Goal: Information Seeking & Learning: Find specific page/section

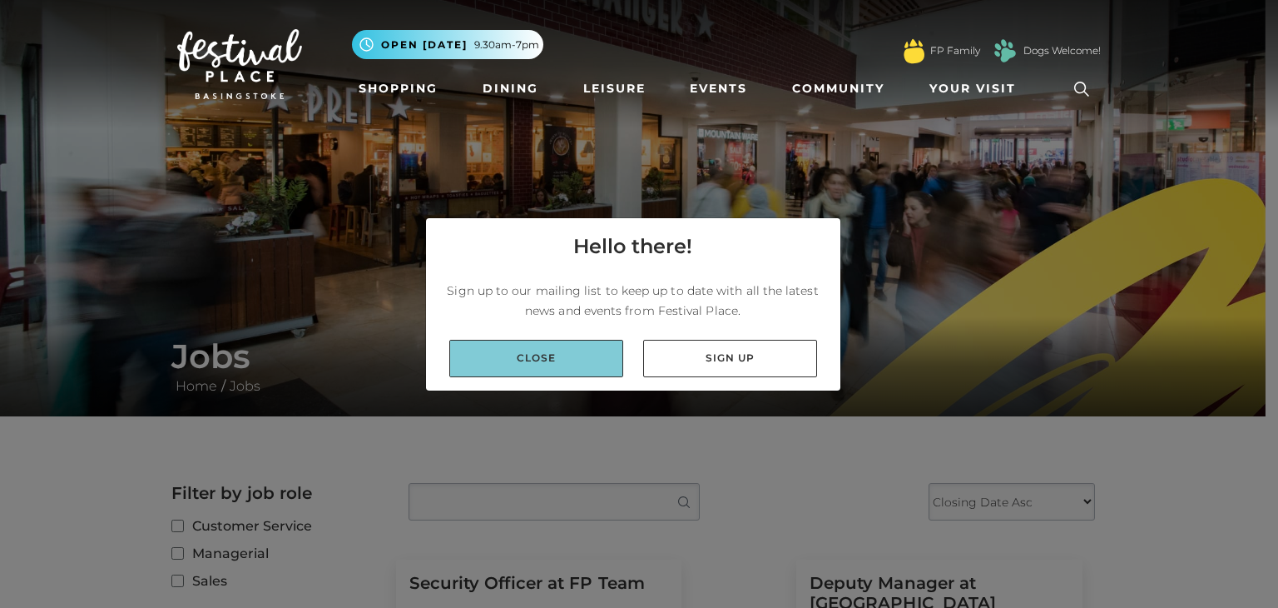
click at [584, 355] on link "Close" at bounding box center [536, 358] width 174 height 37
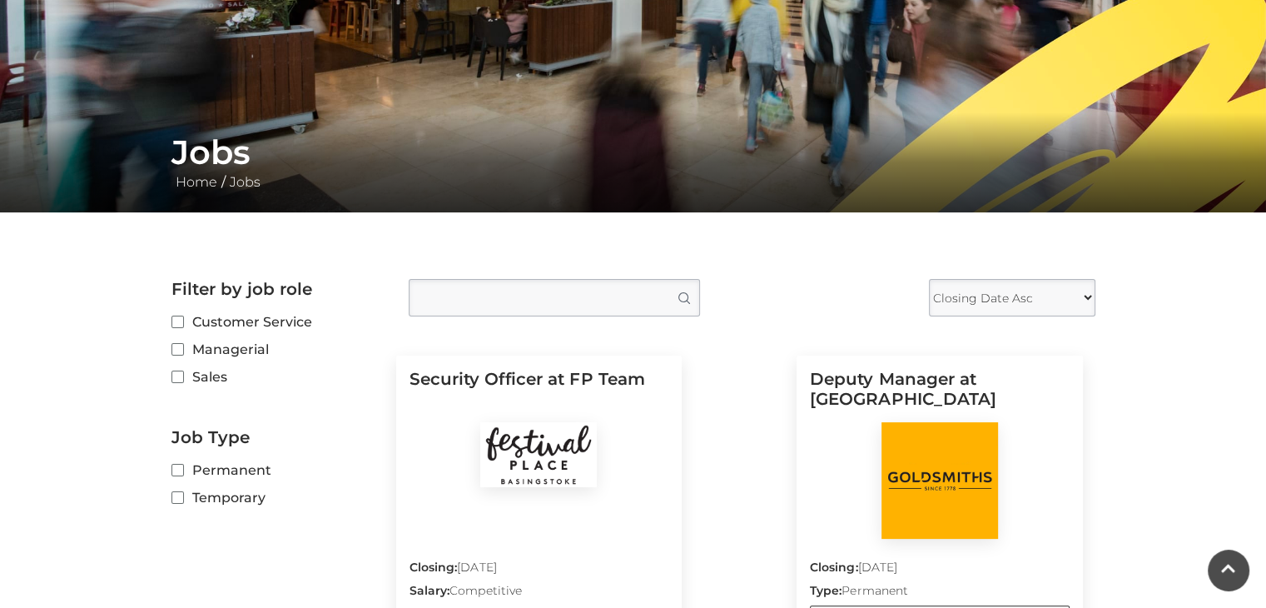
scroll to position [200, 0]
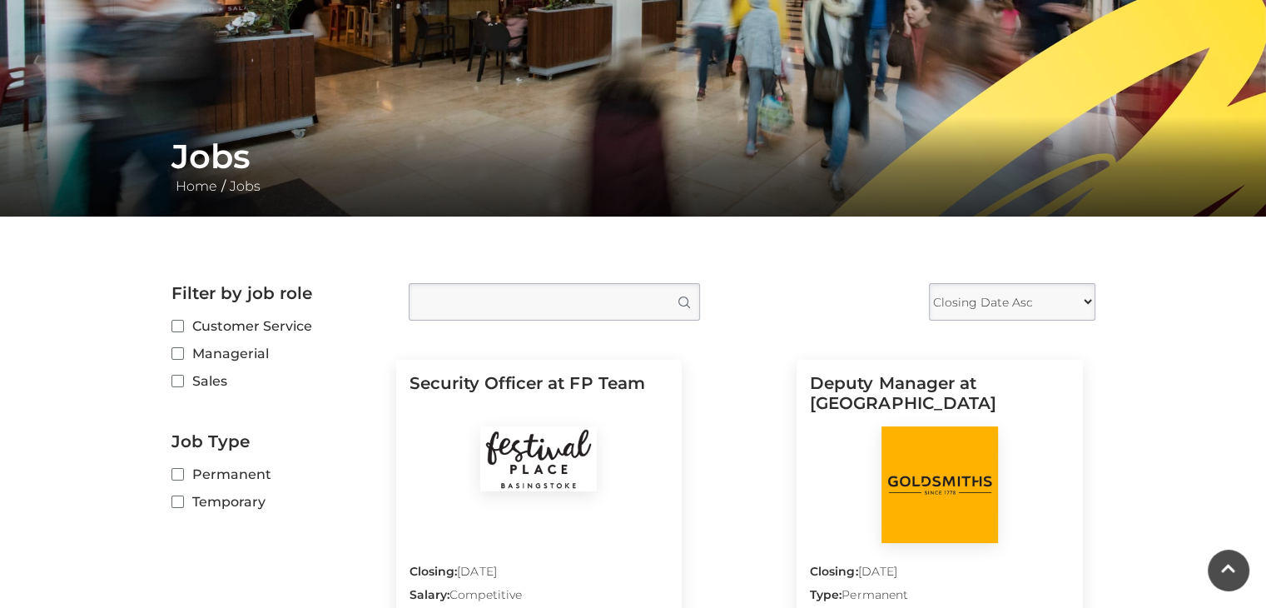
click at [516, 299] on input "Type job position" at bounding box center [554, 301] width 291 height 37
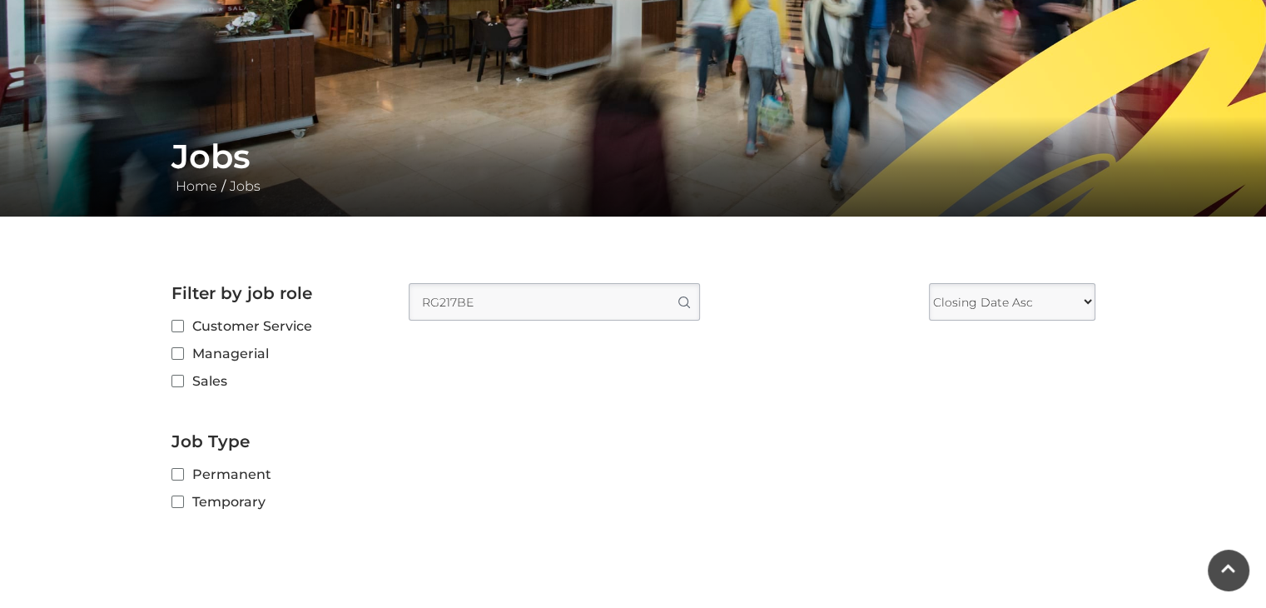
type input "RG217BE"
click at [667, 284] on button "Search" at bounding box center [683, 302] width 32 height 36
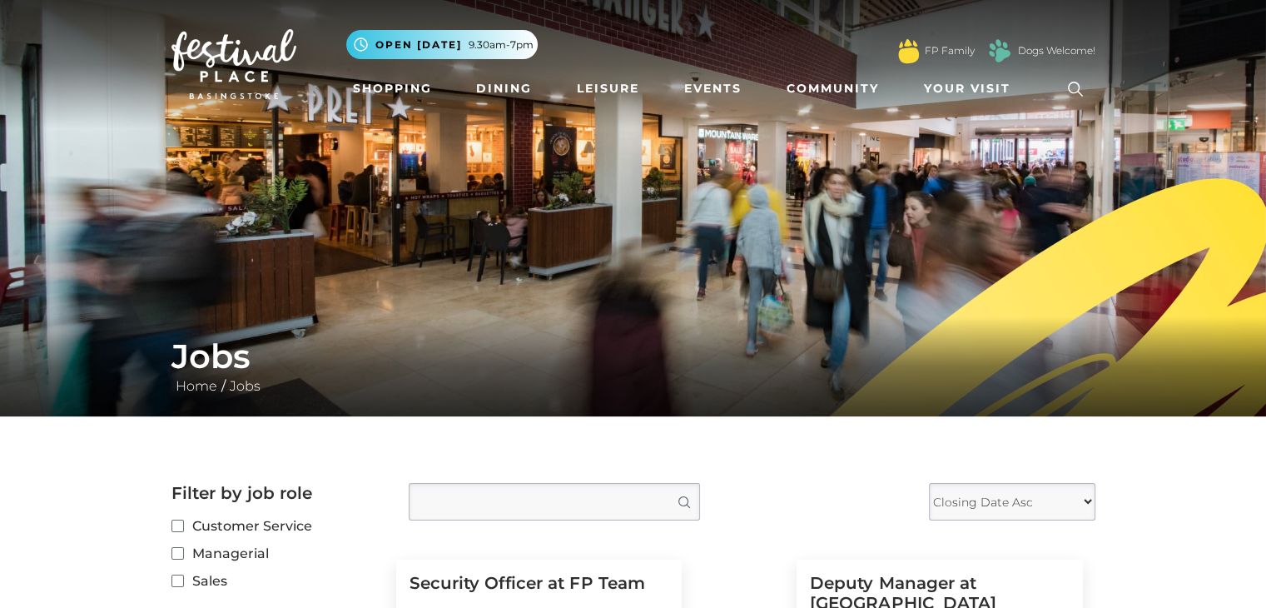
click at [1072, 87] on icon at bounding box center [1075, 89] width 25 height 25
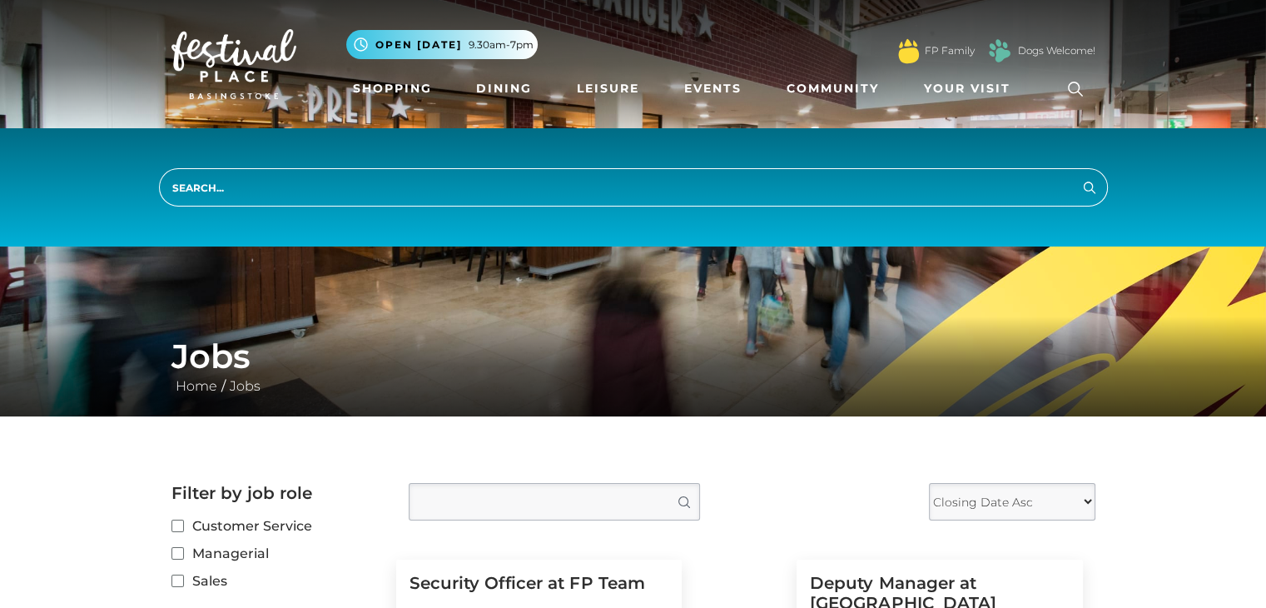
click at [618, 187] on input "search" at bounding box center [633, 187] width 949 height 38
type input "Clintons"
click at [1079, 176] on button "Search" at bounding box center [1089, 186] width 20 height 21
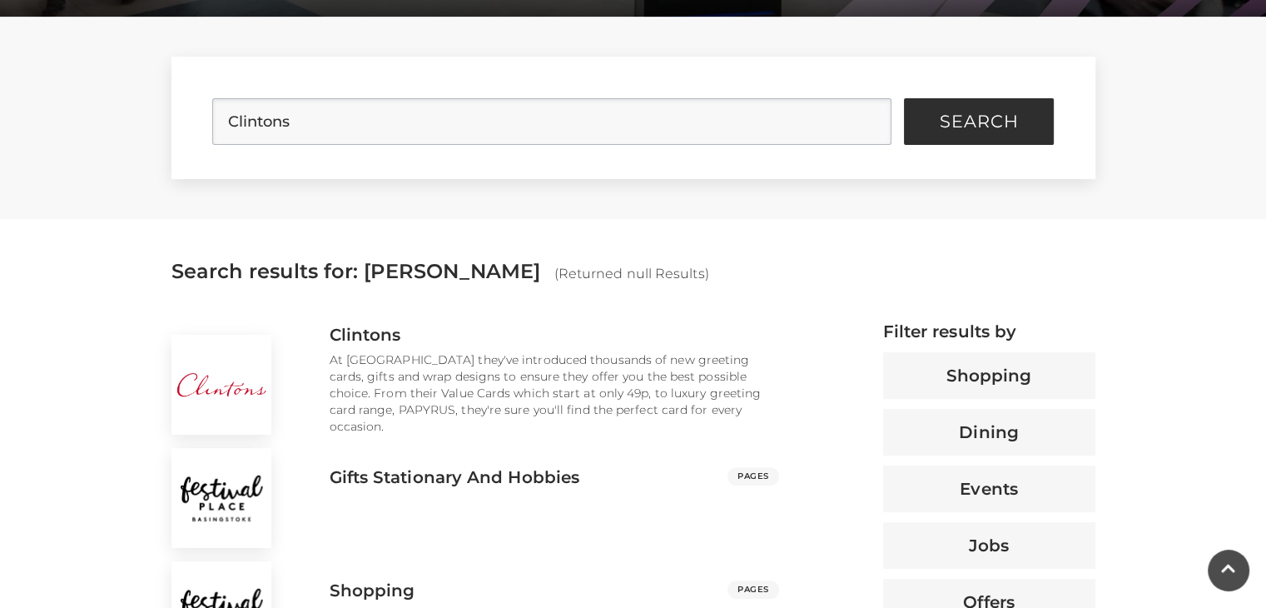
scroll to position [433, 0]
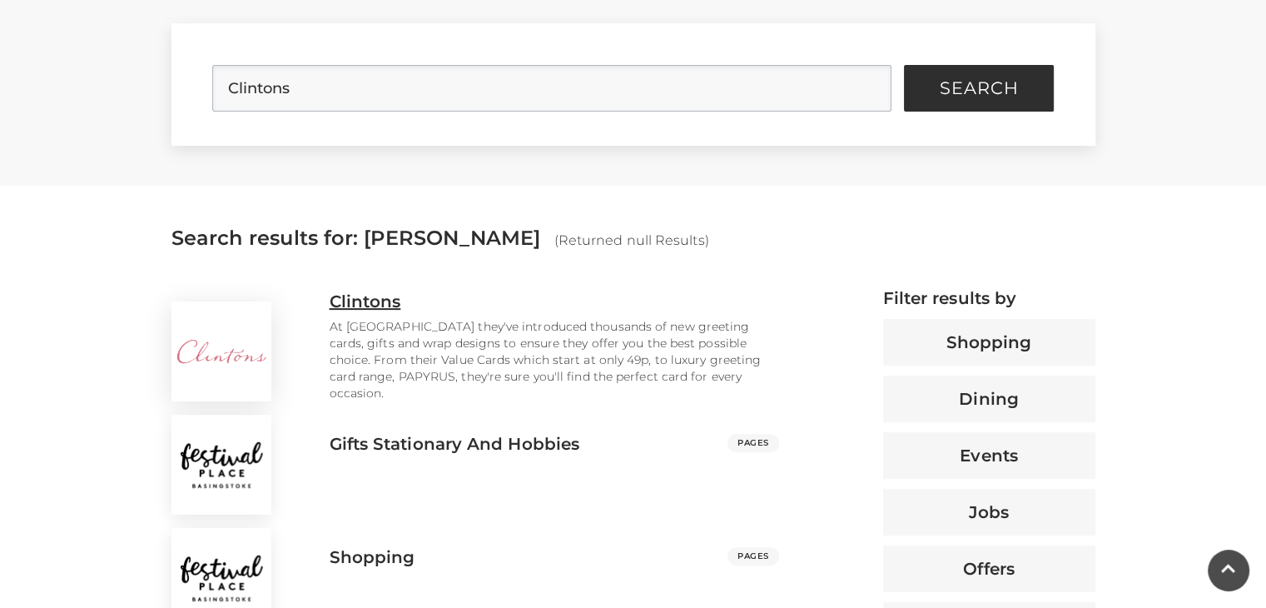
click at [366, 311] on h3 "Clintons" at bounding box center [366, 301] width 72 height 20
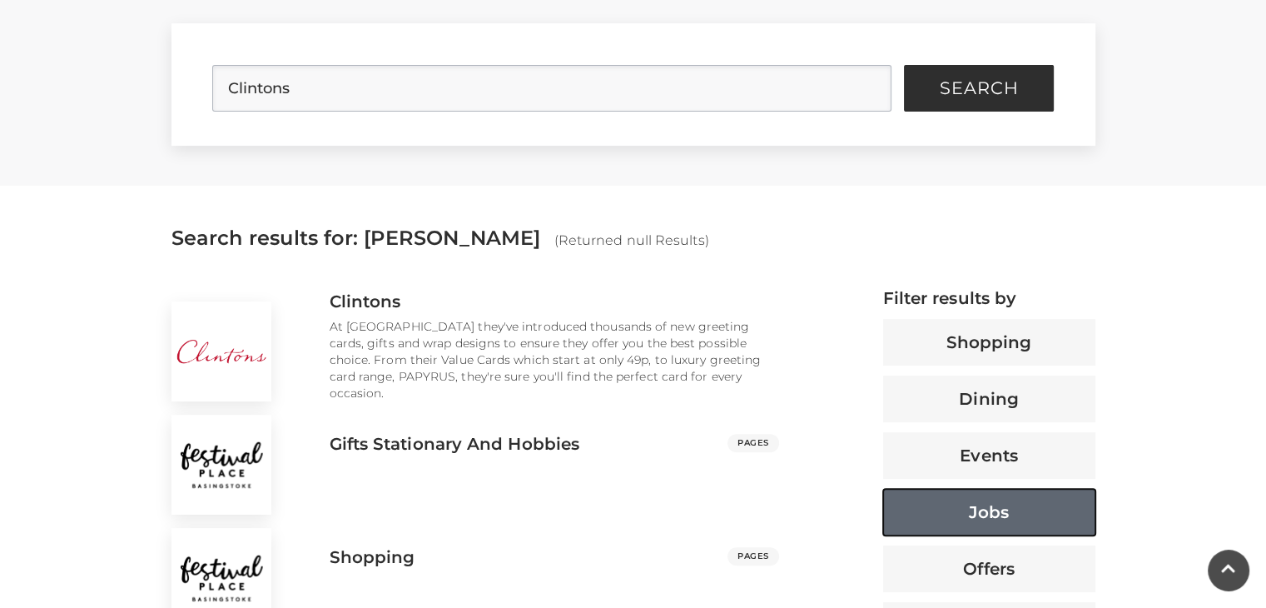
click at [969, 500] on button "Jobs" at bounding box center [989, 512] width 212 height 47
type button "67300"
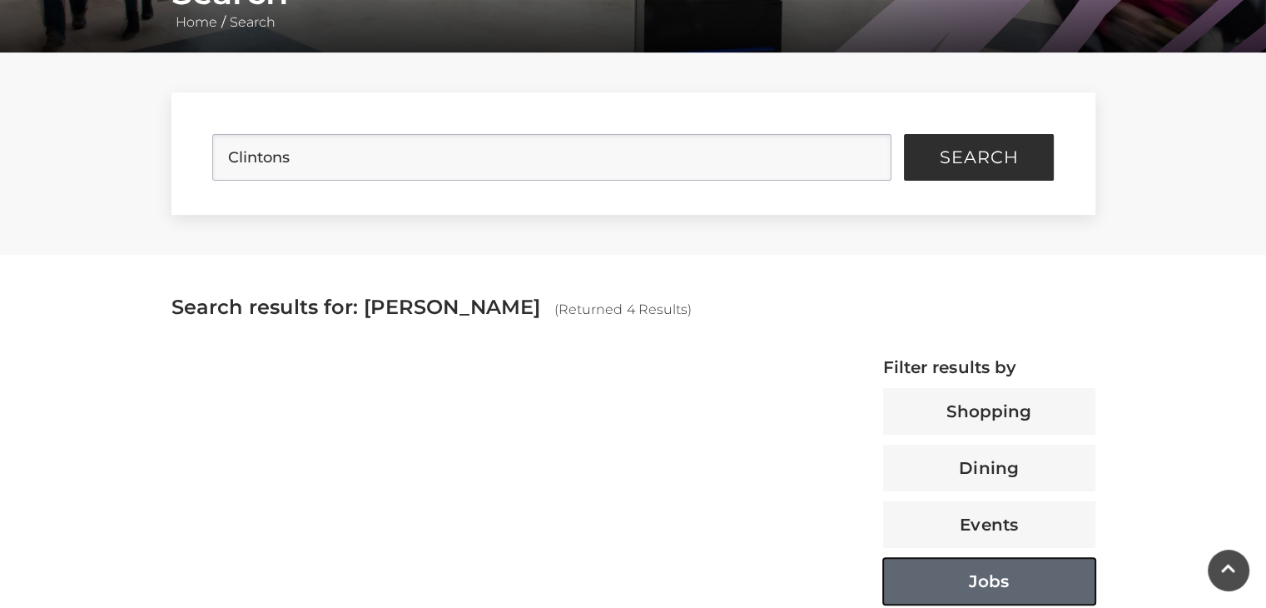
scroll to position [366, 0]
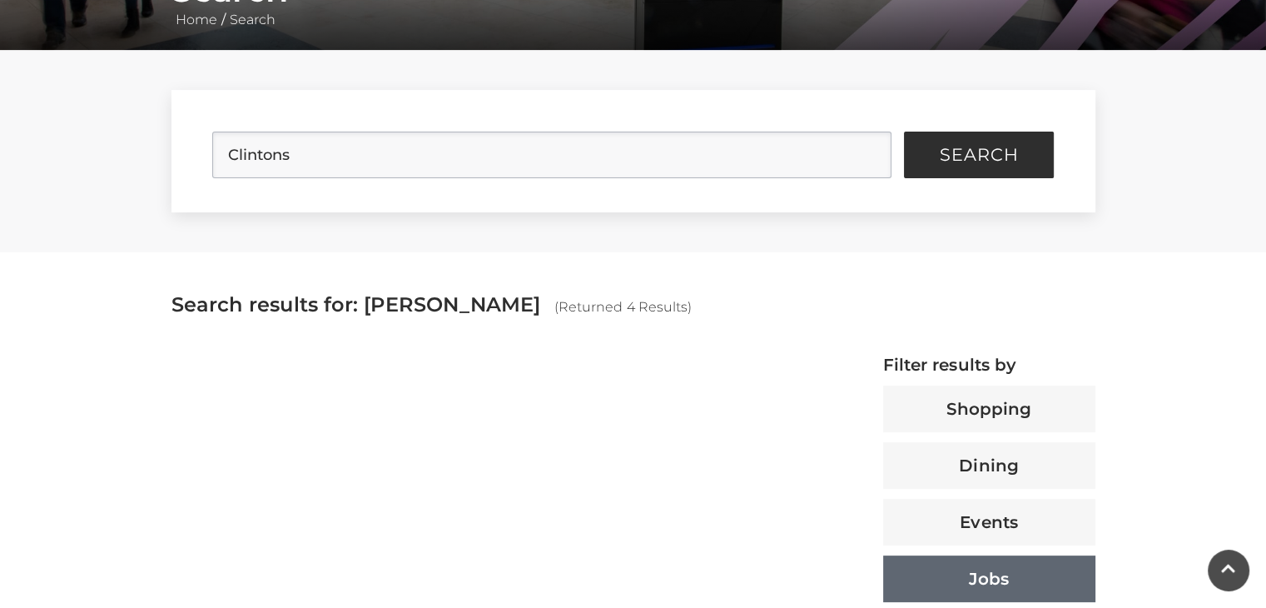
click at [492, 293] on div "Search results for: CLINTONS (Returned 4 Results)" at bounding box center [633, 303] width 949 height 22
click at [961, 149] on span "Search" at bounding box center [979, 154] width 79 height 17
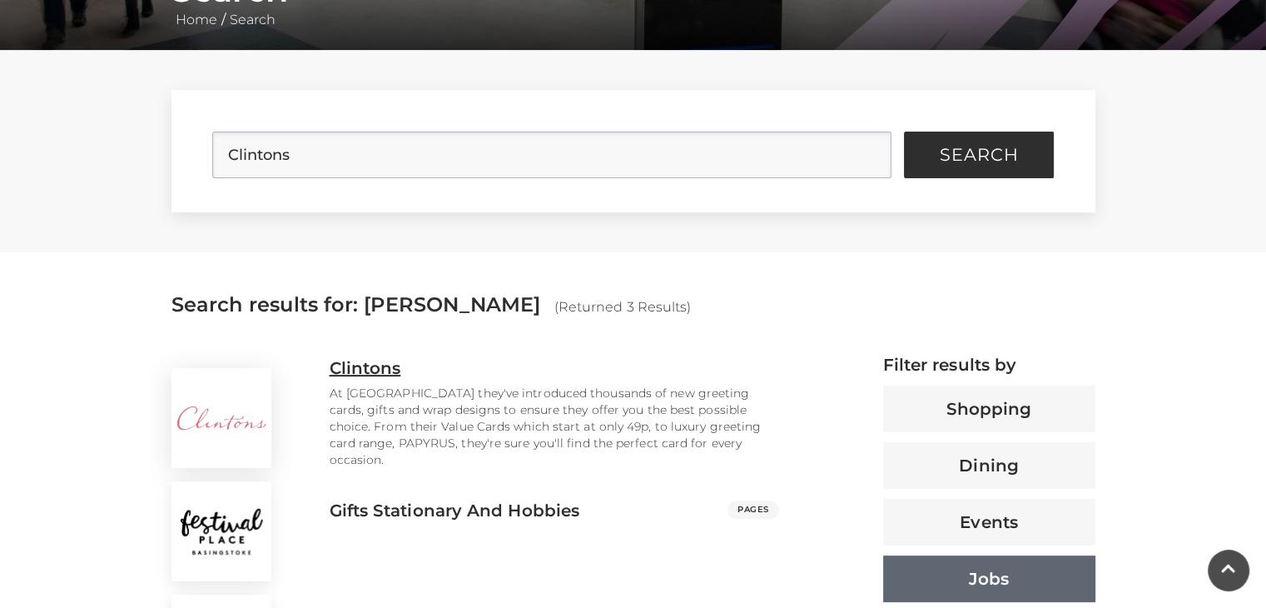
click at [311, 430] on div at bounding box center [238, 418] width 158 height 100
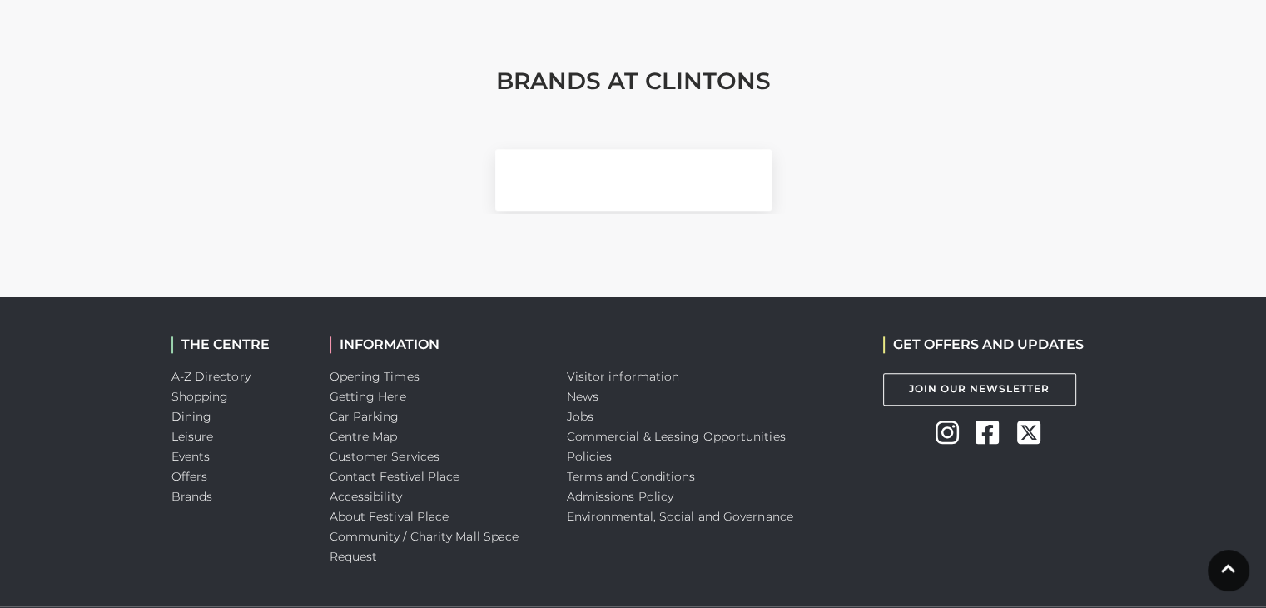
scroll to position [1880, 0]
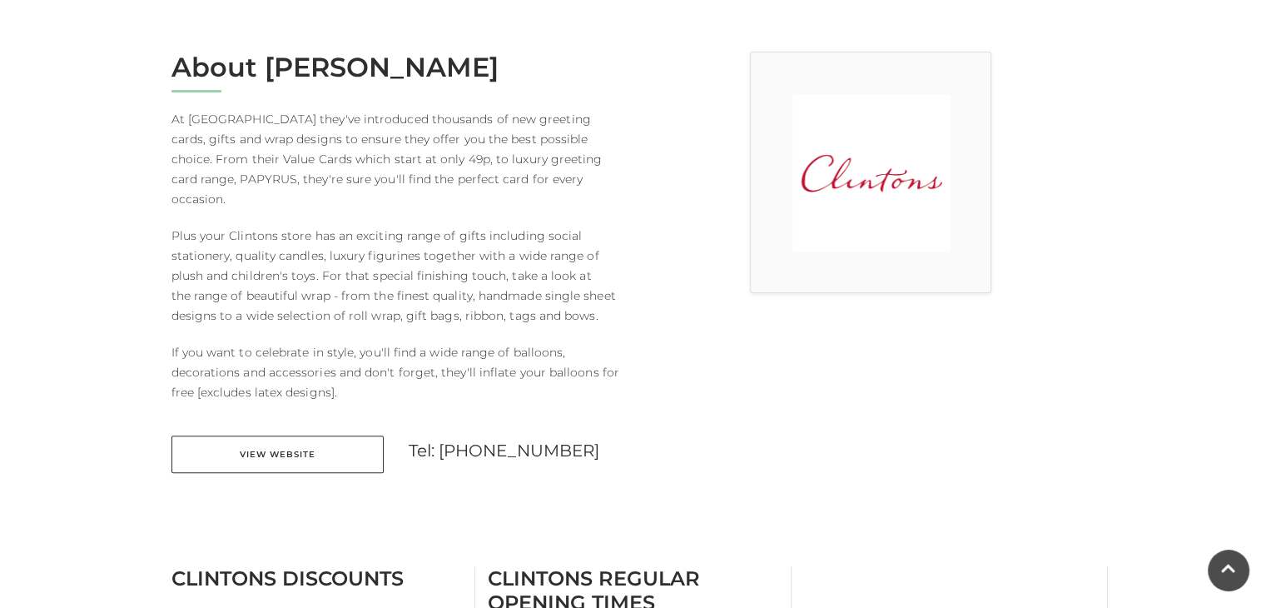
scroll to position [433, 0]
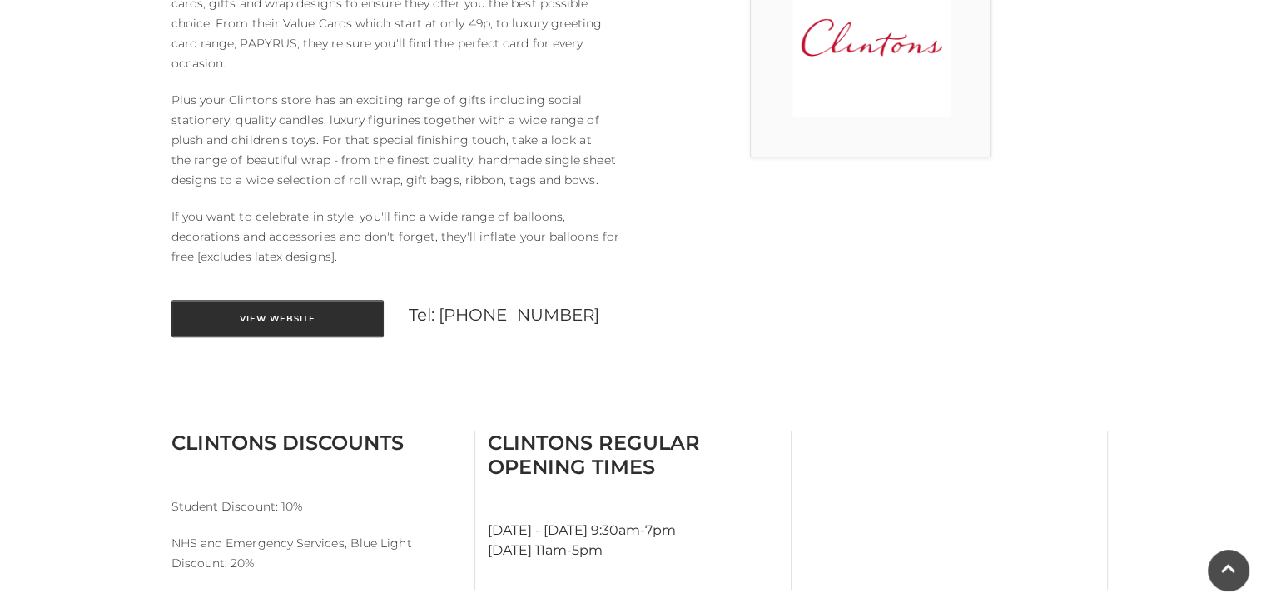
scroll to position [566, 0]
click at [235, 300] on link "View Website" at bounding box center [277, 318] width 212 height 37
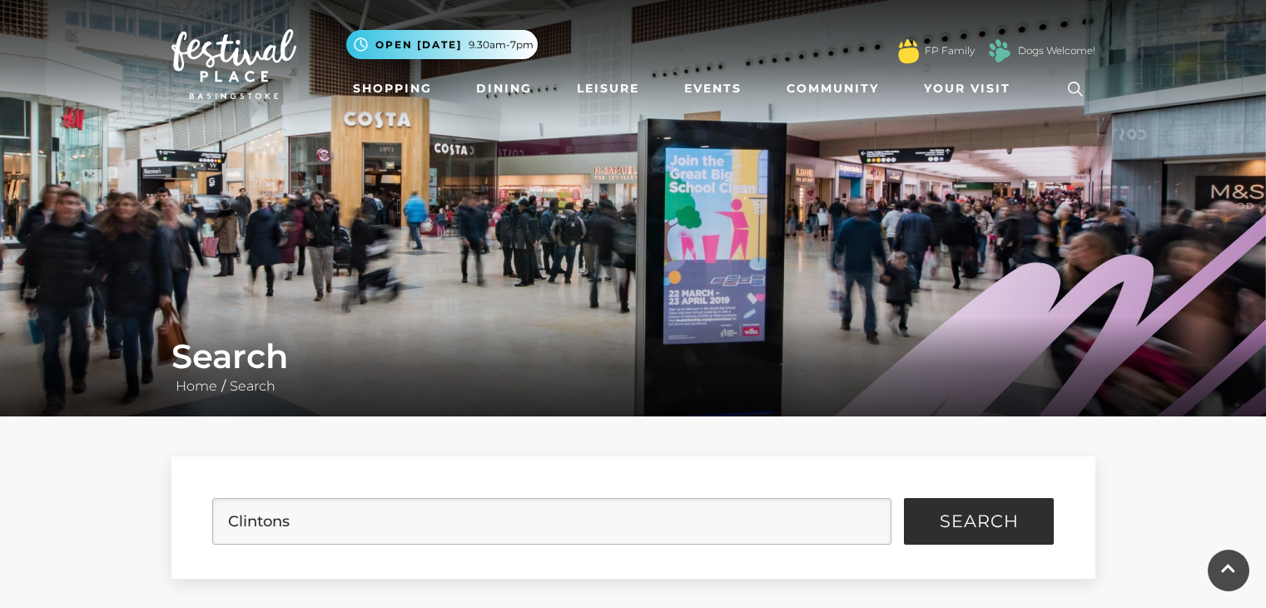
scroll to position [366, 0]
